Goal: Task Accomplishment & Management: Use online tool/utility

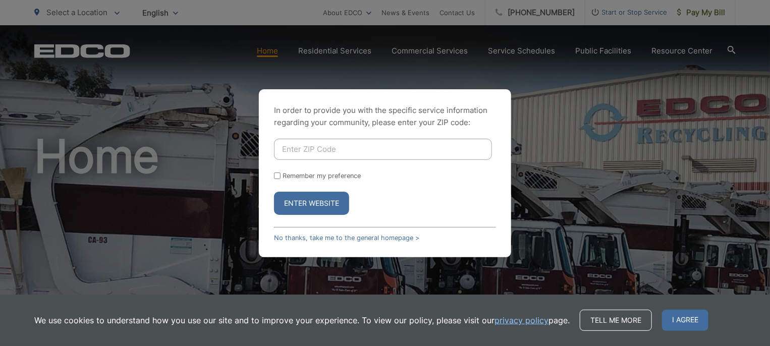
click at [340, 151] on input "Enter ZIP Code" at bounding box center [383, 149] width 218 height 21
type input "91942"
click at [312, 199] on button "Enter Website" at bounding box center [311, 203] width 75 height 23
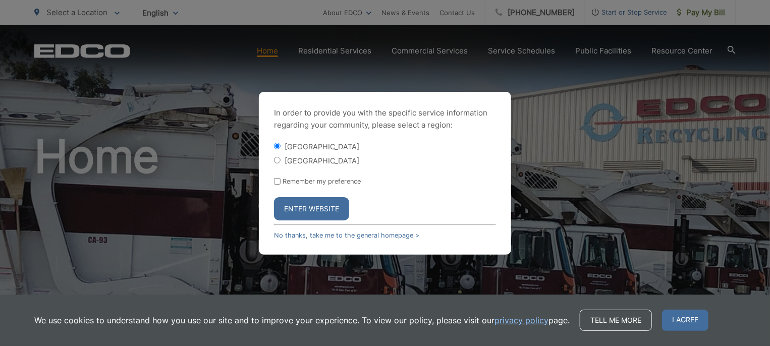
click at [309, 204] on button "Enter Website" at bounding box center [311, 208] width 75 height 23
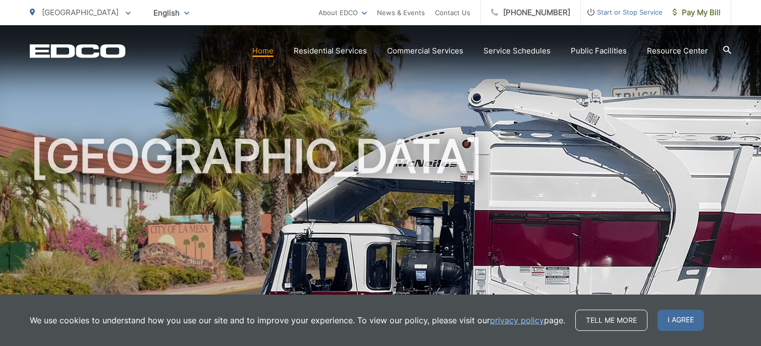
click at [698, 9] on span "Pay My Bill" at bounding box center [696, 13] width 48 height 12
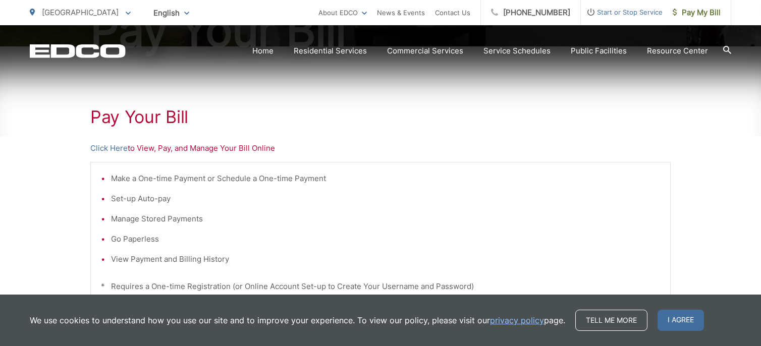
scroll to position [159, 0]
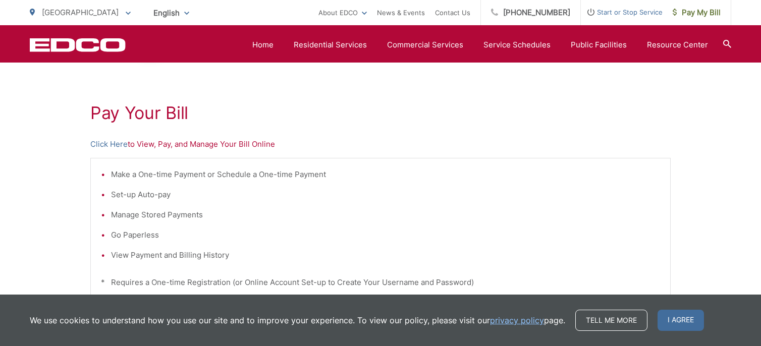
click at [101, 144] on link "Click Here" at bounding box center [108, 144] width 37 height 12
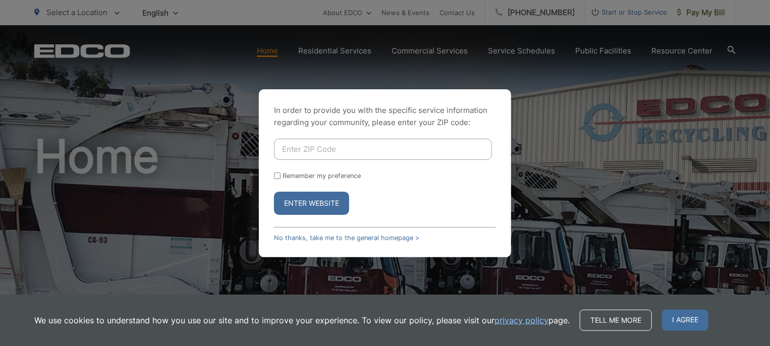
click at [327, 150] on input "Enter ZIP Code" at bounding box center [383, 149] width 218 height 21
type input "91942"
click at [316, 200] on button "Enter Website" at bounding box center [311, 203] width 75 height 23
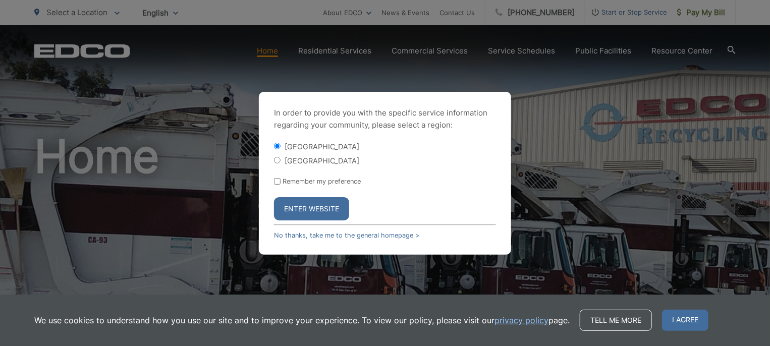
click at [316, 200] on button "Enter Website" at bounding box center [311, 208] width 75 height 23
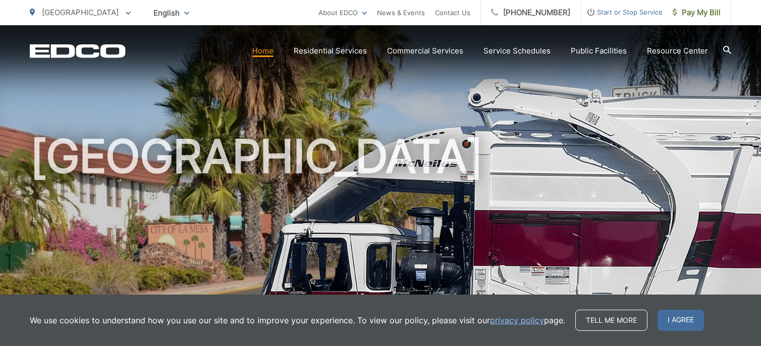
click at [0, 0] on span at bounding box center [0, 0] width 0 height 0
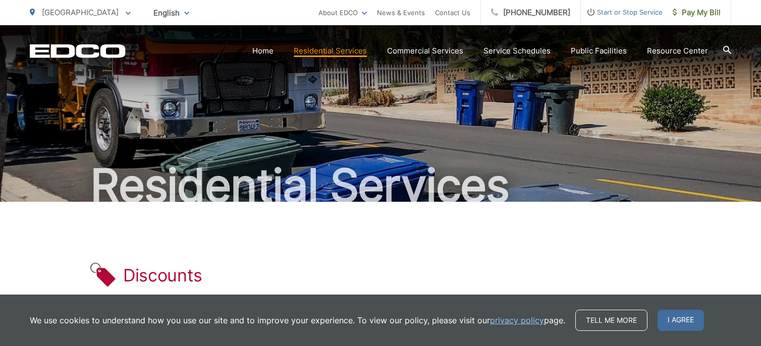
click at [0, 0] on link "Residential Diversion Calculator" at bounding box center [0, 0] width 0 height 0
